Goal: Information Seeking & Learning: Learn about a topic

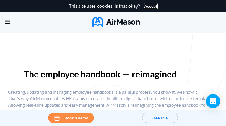
click at [149, 6] on button "Accept" at bounding box center [150, 6] width 13 height 5
